Goal: Check status: Check status

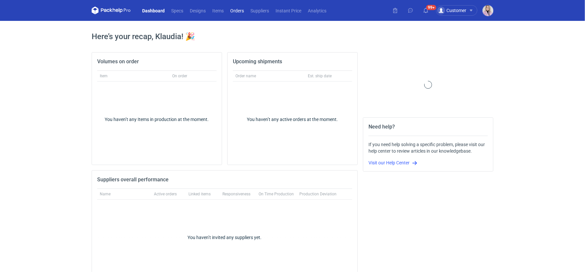
click at [243, 12] on link "Orders" at bounding box center [237, 11] width 20 height 8
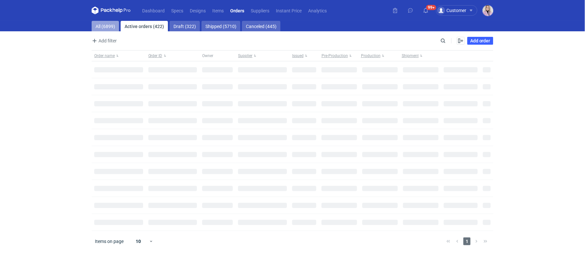
click at [100, 23] on link "All (6899)" at bounding box center [105, 26] width 27 height 10
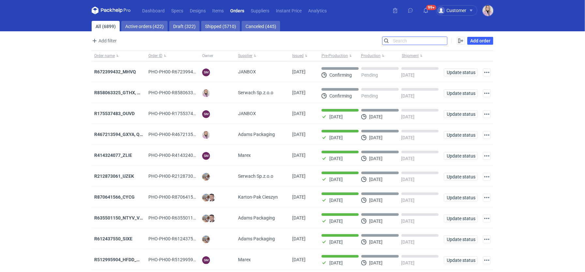
click at [444, 42] on input "Search" at bounding box center [414, 41] width 65 height 8
paste input "YNDN"
type input "YNDN"
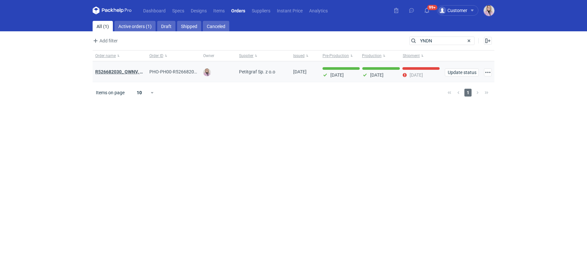
click at [120, 70] on strong "R526682030_ QWNV, XFWR, YNDN , XXTG, GBZB, CWJH" at bounding box center [151, 71] width 113 height 7
